Goal: Task Accomplishment & Management: Use online tool/utility

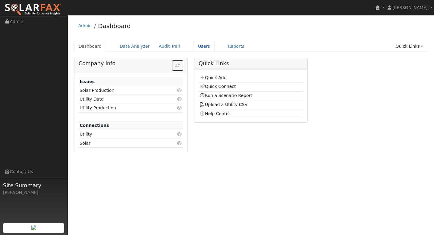
click at [197, 46] on link "Users" at bounding box center [204, 46] width 21 height 11
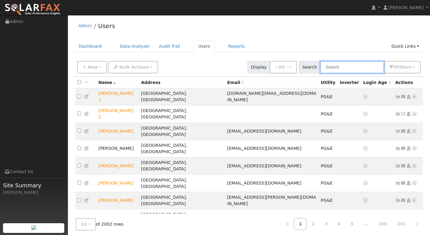
click at [347, 68] on input "text" at bounding box center [352, 67] width 64 height 12
paste input "[PERSON_NAME]"
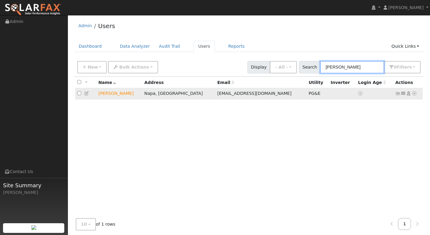
type input "[PERSON_NAME]"
click at [416, 94] on icon at bounding box center [413, 93] width 5 height 4
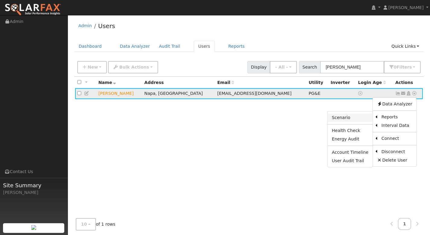
click at [360, 118] on link "Scenario" at bounding box center [350, 117] width 45 height 8
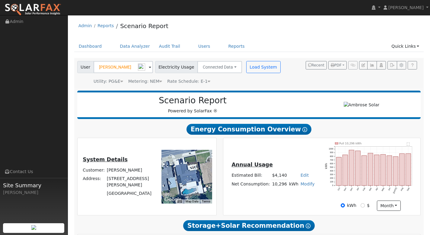
type input "0"
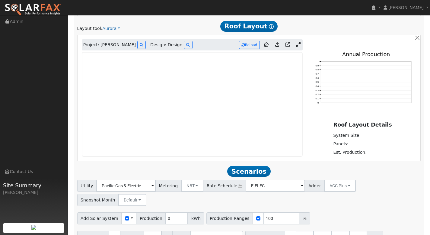
scroll to position [300, 0]
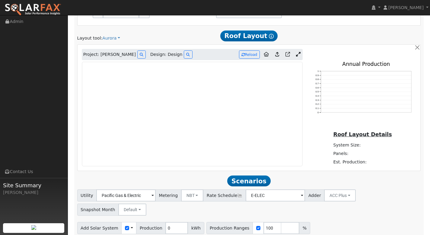
click at [297, 55] on icon at bounding box center [298, 54] width 5 height 5
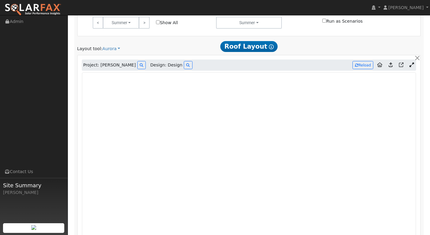
scroll to position [290, 0]
click at [359, 67] on button "Reload" at bounding box center [362, 65] width 21 height 8
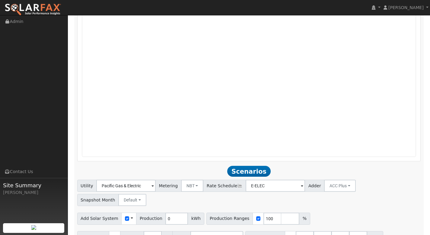
scroll to position [435, 0]
click at [125, 216] on input "checkbox" at bounding box center [127, 218] width 4 height 4
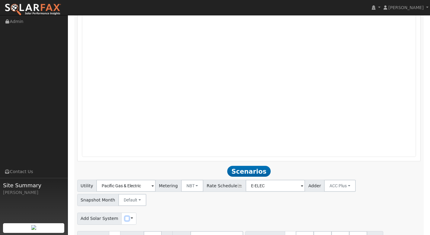
click at [125, 216] on input "checkbox" at bounding box center [127, 218] width 4 height 4
checkbox input "true"
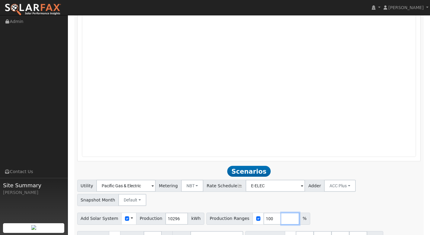
click at [281, 212] on input "number" at bounding box center [290, 218] width 18 height 12
type input "120"
click at [299, 212] on input "number" at bounding box center [308, 218] width 18 height 12
type input "140"
click at [317, 212] on input "number" at bounding box center [326, 218] width 18 height 12
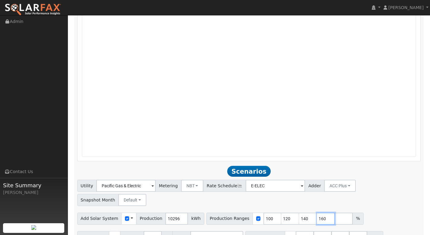
type input "160"
click at [335, 212] on input "number" at bounding box center [344, 218] width 18 height 12
type input "180"
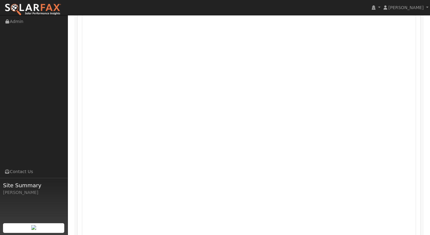
scroll to position [304, 0]
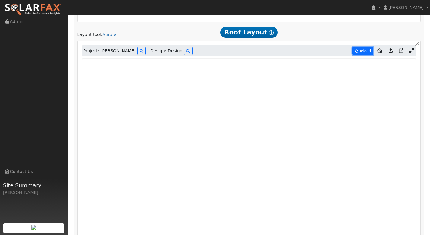
click at [363, 53] on button "Reload" at bounding box center [362, 51] width 21 height 8
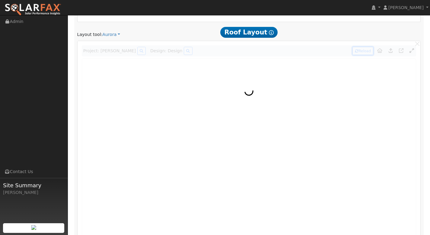
type input "0"
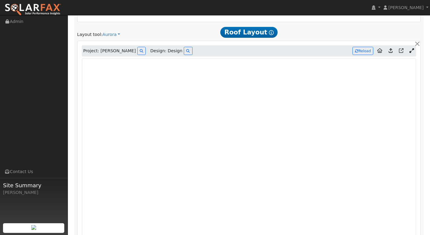
click at [392, 49] on icon at bounding box center [391, 50] width 4 height 5
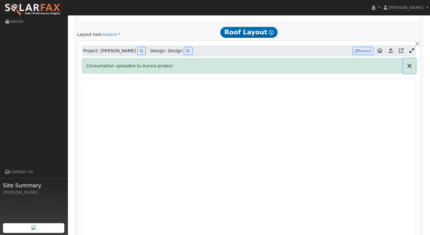
click at [410, 67] on button "button" at bounding box center [409, 65] width 13 height 15
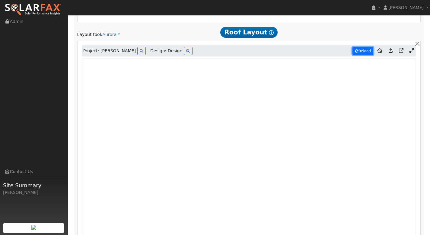
click at [364, 53] on button "Reload" at bounding box center [362, 51] width 21 height 8
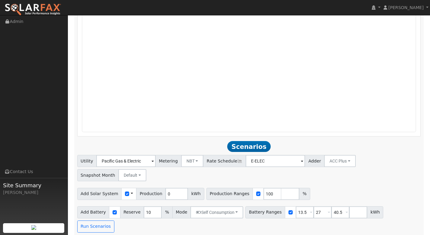
scroll to position [472, 0]
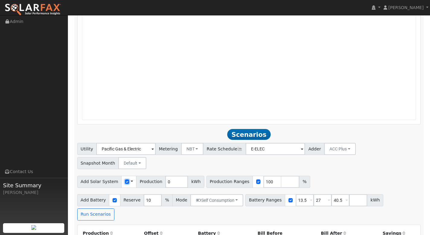
click at [125, 179] on input "checkbox" at bounding box center [127, 181] width 4 height 4
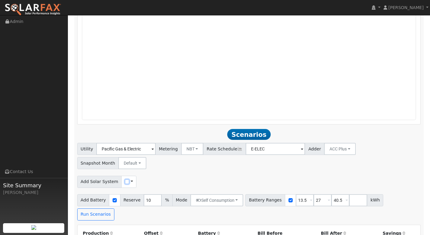
click at [125, 179] on input "checkbox" at bounding box center [127, 181] width 4 height 4
checkbox input "true"
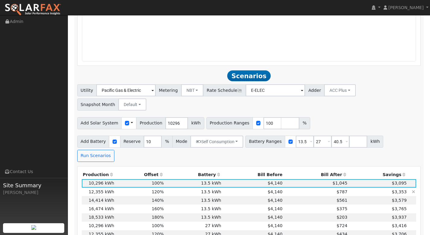
scroll to position [541, 0]
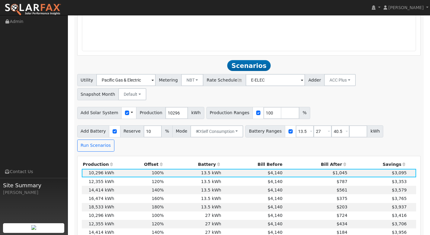
click at [323, 160] on th "Bill After" at bounding box center [316, 164] width 65 height 8
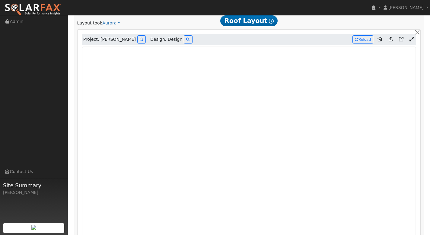
scroll to position [277, 0]
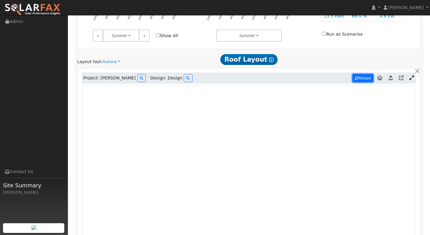
click at [366, 77] on button "Reload" at bounding box center [362, 78] width 21 height 8
type input "0"
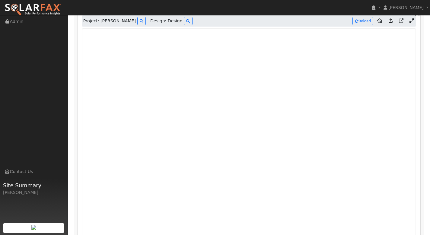
scroll to position [335, 0]
click at [361, 19] on button "Reload" at bounding box center [362, 20] width 21 height 8
click at [362, 20] on button "Reload" at bounding box center [362, 20] width 21 height 8
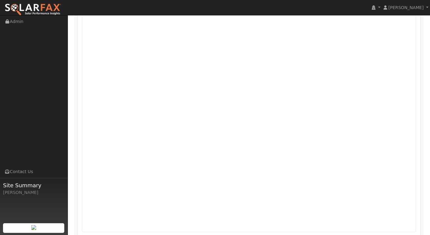
scroll to position [332, 0]
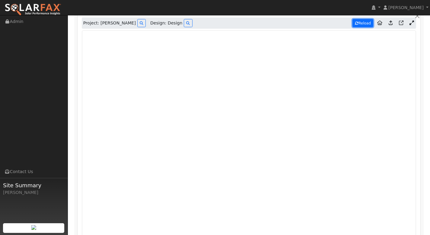
click at [366, 21] on button "Reload" at bounding box center [362, 23] width 21 height 8
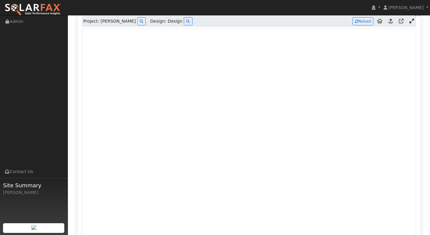
scroll to position [335, 0]
click at [363, 22] on button "Reload" at bounding box center [362, 20] width 21 height 8
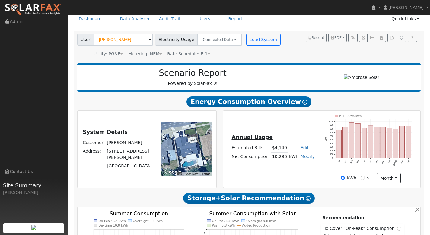
scroll to position [27, 0]
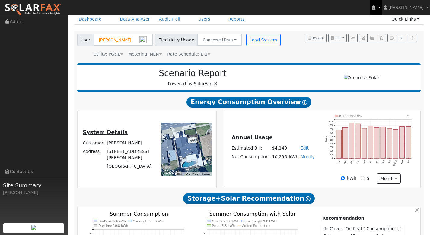
drag, startPoint x: 432, startPoint y: 80, endPoint x: 376, endPoint y: 2, distance: 96.1
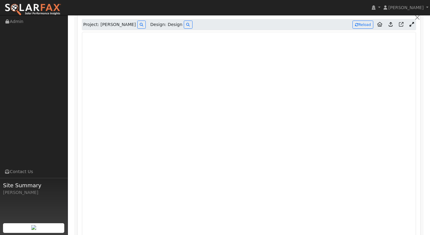
scroll to position [332, 0]
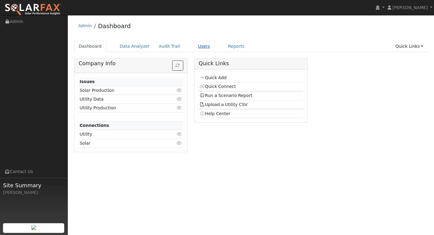
click at [198, 48] on link "Users" at bounding box center [204, 46] width 21 height 11
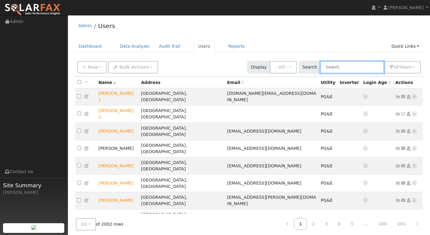
click at [338, 68] on input "text" at bounding box center [352, 67] width 64 height 12
paste input "[STREET_ADDRESS][PERSON_NAME]"
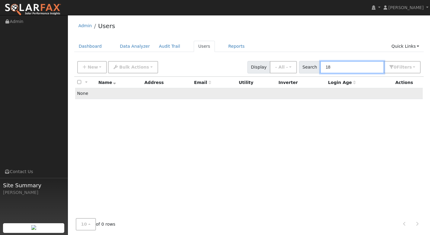
type input "1"
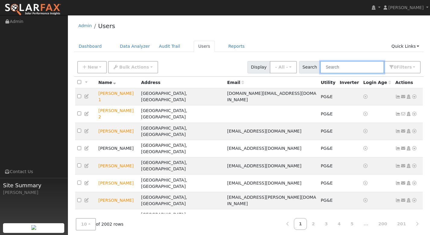
click at [345, 68] on input "text" at bounding box center [352, 67] width 64 height 12
paste input "[PERSON_NAME]"
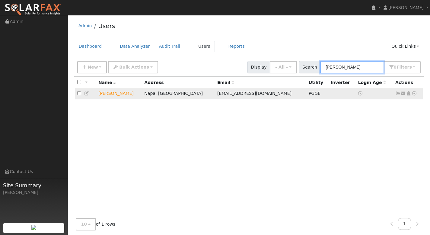
type input "[PERSON_NAME]"
click at [398, 93] on icon at bounding box center [397, 93] width 5 height 4
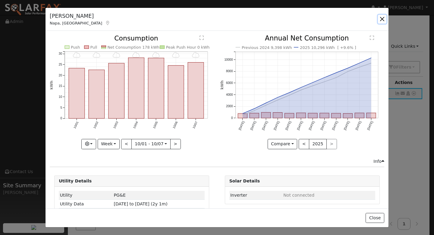
click at [382, 17] on button "button" at bounding box center [382, 19] width 8 height 8
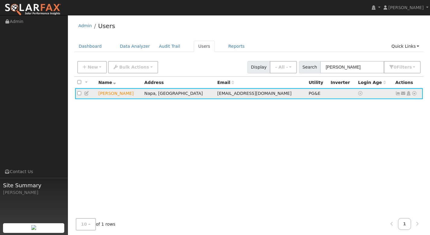
click at [414, 93] on icon at bounding box center [413, 93] width 5 height 4
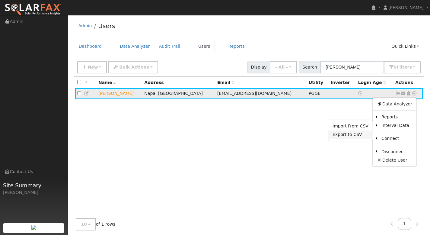
click at [365, 133] on link "Export to CSV" at bounding box center [350, 134] width 44 height 8
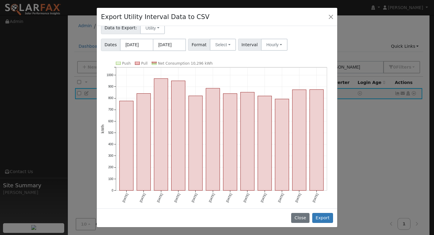
scroll to position [18, 0]
click at [320, 216] on button "Export" at bounding box center [323, 218] width 21 height 10
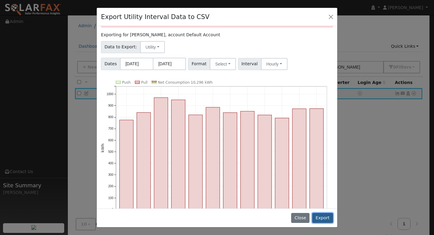
scroll to position [38, 0]
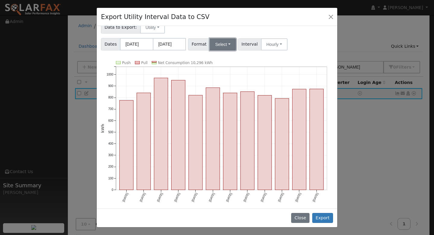
click at [219, 46] on button "Select" at bounding box center [223, 44] width 26 height 12
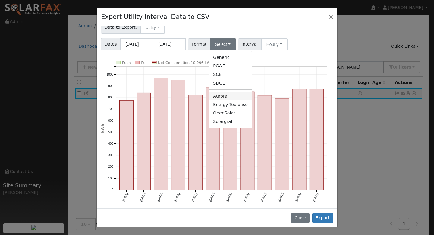
click at [233, 95] on link "Aurora" at bounding box center [230, 96] width 43 height 8
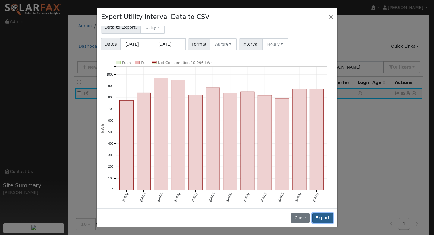
click at [328, 219] on button "Export" at bounding box center [323, 218] width 21 height 10
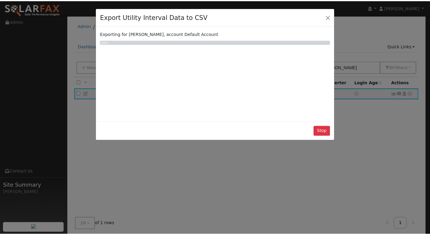
scroll to position [0, 0]
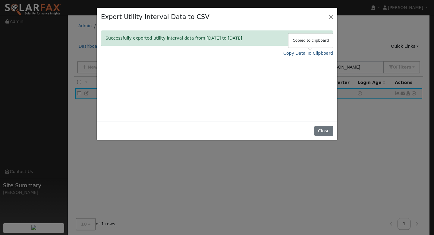
click at [304, 54] on link "Copy Data To Clipboard" at bounding box center [309, 53] width 50 height 6
click at [326, 130] on button "Close" at bounding box center [324, 131] width 18 height 10
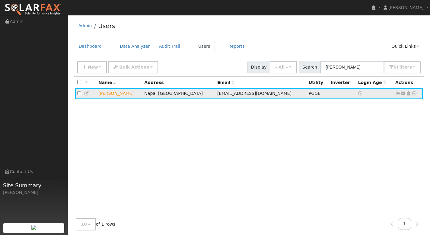
click at [398, 95] on icon at bounding box center [397, 93] width 5 height 4
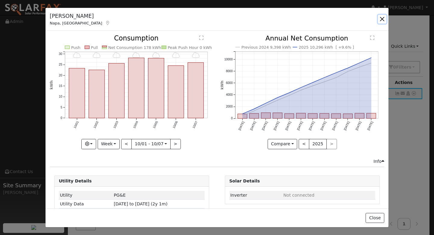
click at [382, 21] on button "button" at bounding box center [382, 19] width 8 height 8
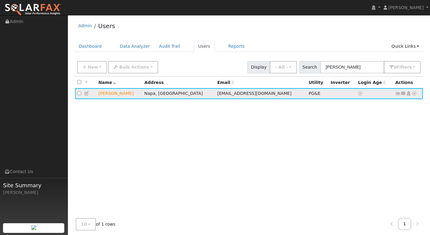
click at [414, 94] on icon at bounding box center [413, 93] width 5 height 4
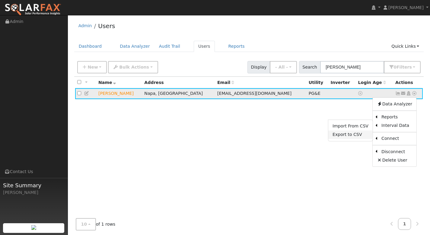
click at [359, 134] on link "Export to CSV" at bounding box center [350, 134] width 44 height 8
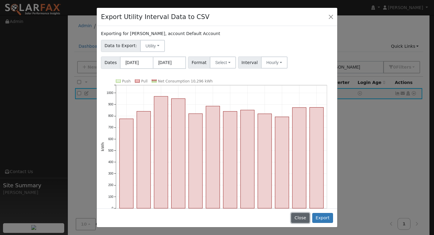
click at [297, 216] on button "Close" at bounding box center [300, 218] width 18 height 10
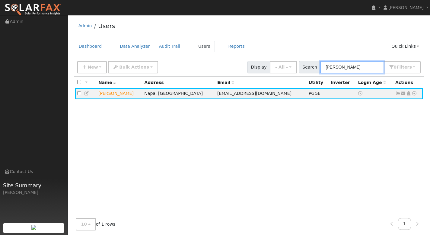
drag, startPoint x: 364, startPoint y: 68, endPoint x: 323, endPoint y: 68, distance: 41.0
click at [323, 68] on div "Search [PERSON_NAME] 0 Filter s My accounts Role Show - All - Show Leads Admin …" at bounding box center [360, 67] width 122 height 12
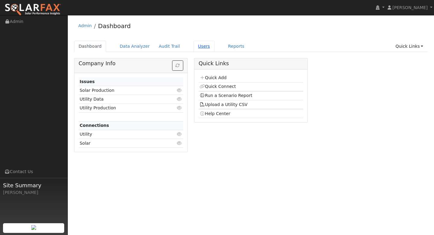
click at [195, 45] on link "Users" at bounding box center [204, 46] width 21 height 11
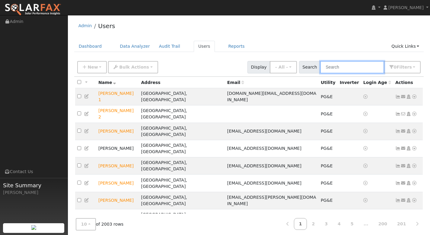
click at [341, 68] on input "text" at bounding box center [352, 67] width 64 height 12
paste input "[PERSON_NAME]"
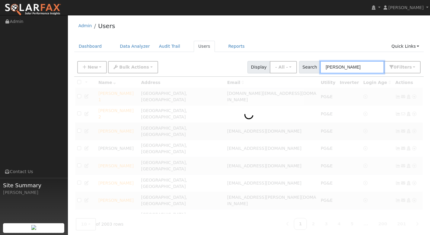
type input "[PERSON_NAME]"
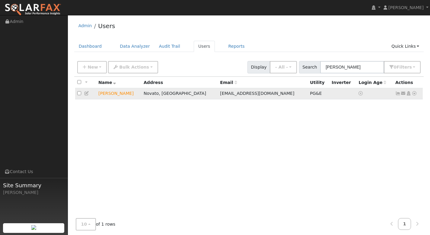
click at [414, 93] on icon at bounding box center [413, 93] width 5 height 4
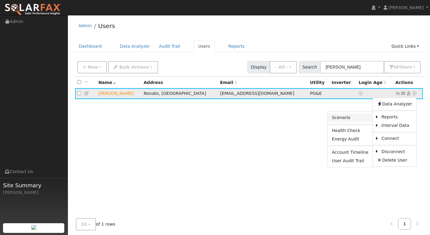
click at [351, 119] on link "Scenario" at bounding box center [350, 117] width 45 height 8
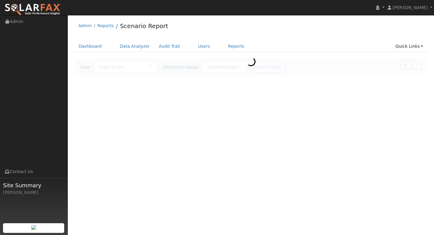
type input "[PERSON_NAME]"
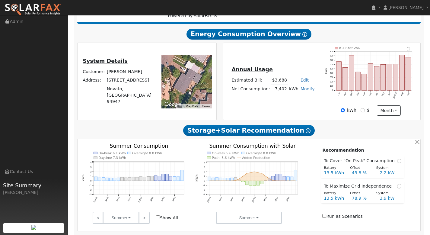
type input "0"
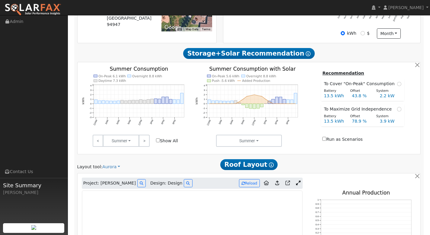
scroll to position [264, 0]
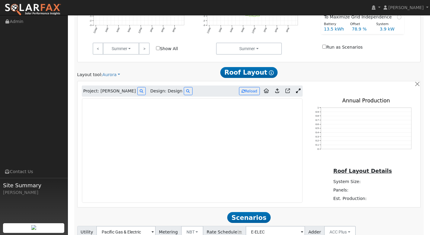
click at [300, 92] on icon at bounding box center [298, 90] width 5 height 5
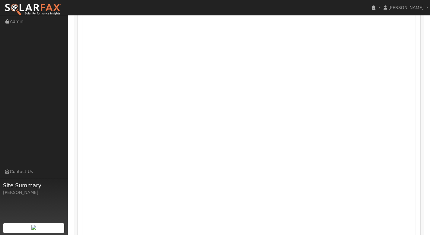
scroll to position [349, 0]
